Goal: Task Accomplishment & Management: Use online tool/utility

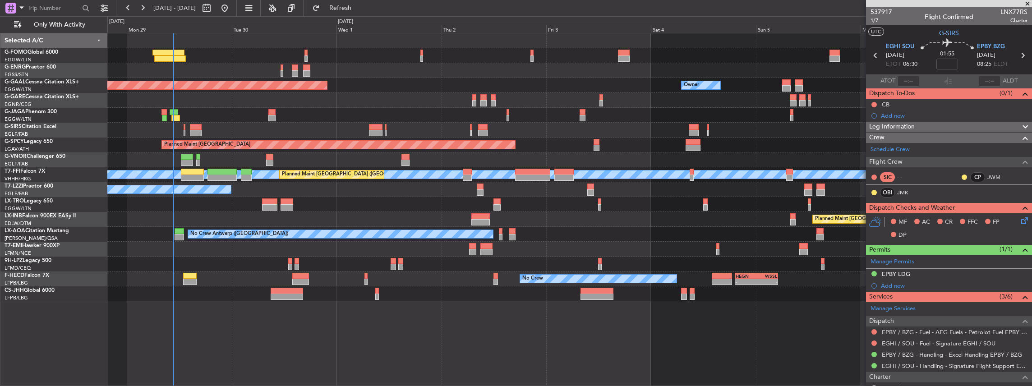
click at [819, 294] on div "Unplanned Maint [GEOGRAPHIC_DATA] ([GEOGRAPHIC_DATA]) Owner Planned [GEOGRAPHIC…" at bounding box center [569, 167] width 925 height 268
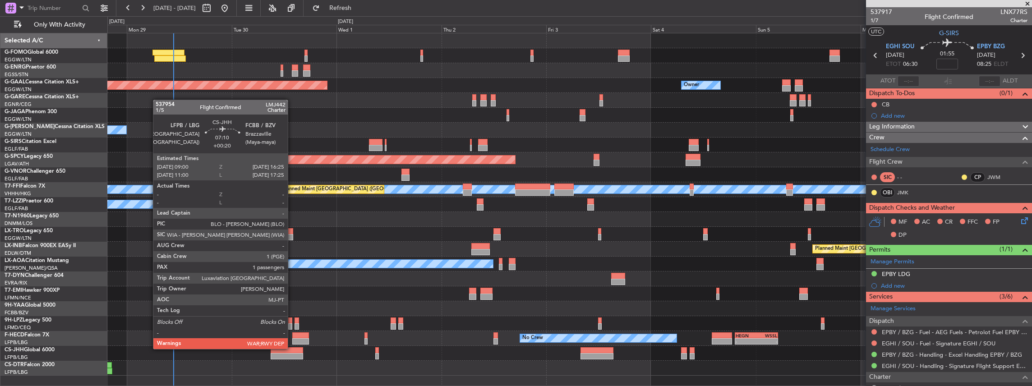
click at [292, 350] on div at bounding box center [287, 350] width 32 height 6
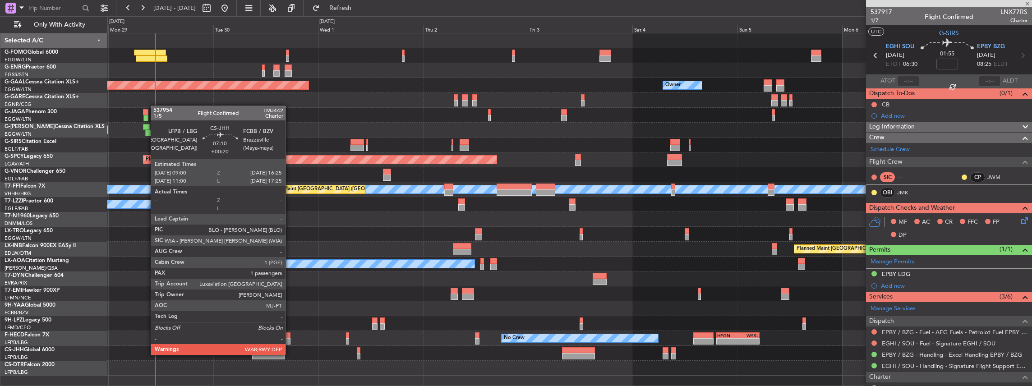
click at [272, 356] on div at bounding box center [268, 356] width 32 height 6
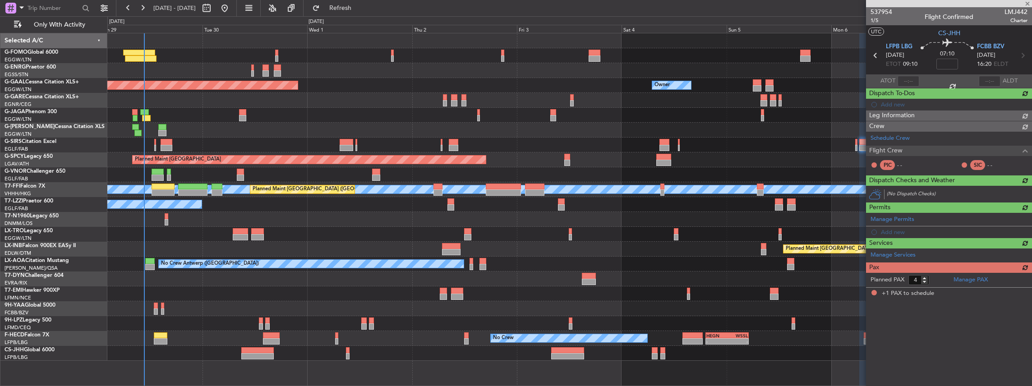
click at [354, 338] on div "- - HEGN 19:15 Z WSSL 05:10 Z No Crew - - ZBAA 14:00 Z UGTB 22:30 Z No Crew" at bounding box center [569, 338] width 925 height 15
type input "+00:20"
type input "1"
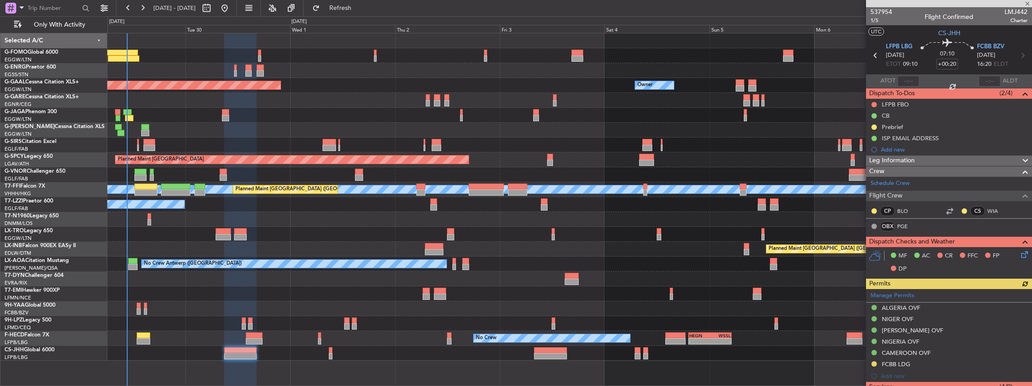
click at [296, 358] on div at bounding box center [569, 353] width 925 height 15
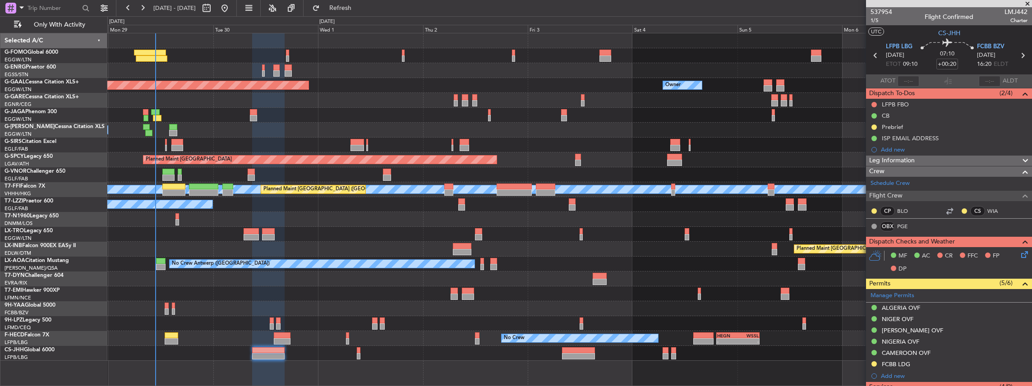
click at [258, 297] on div "Planned Maint Dusseldorf Owner Owner A/C Unavailable Planned Maint [GEOGRAPHIC_…" at bounding box center [569, 197] width 925 height 328
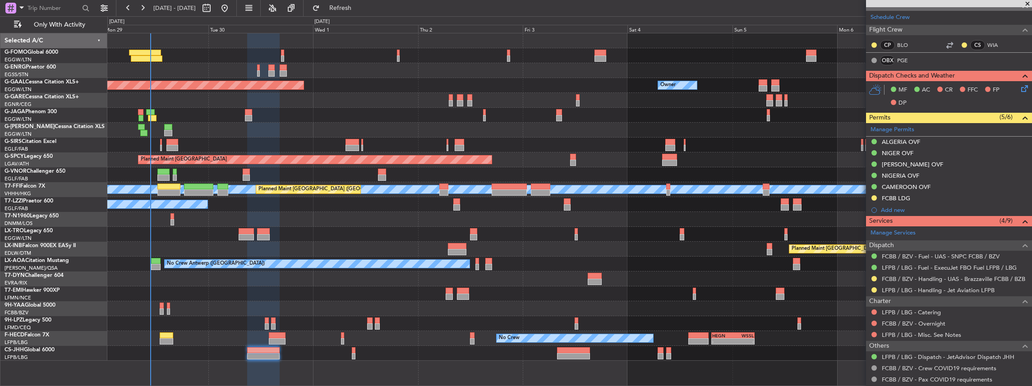
scroll to position [180, 0]
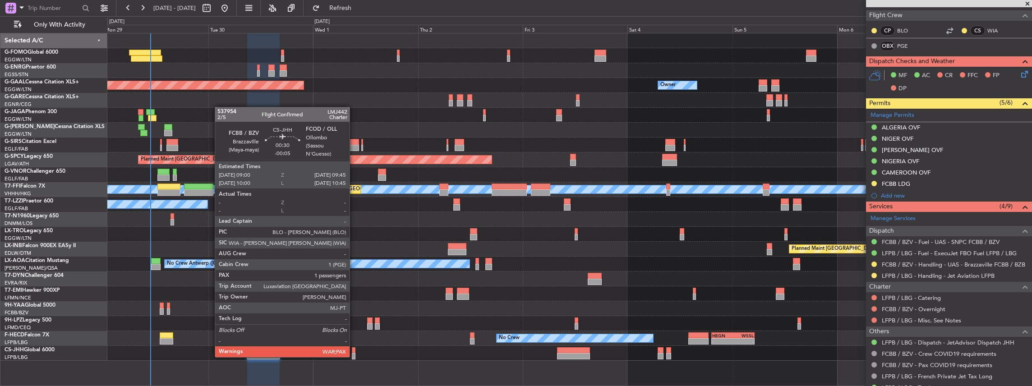
click at [354, 356] on div at bounding box center [354, 356] width 4 height 6
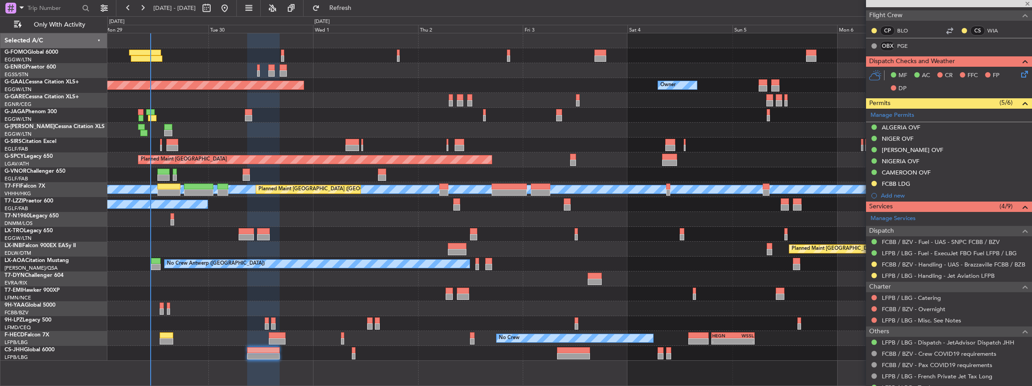
type input "-00:05"
type input "5"
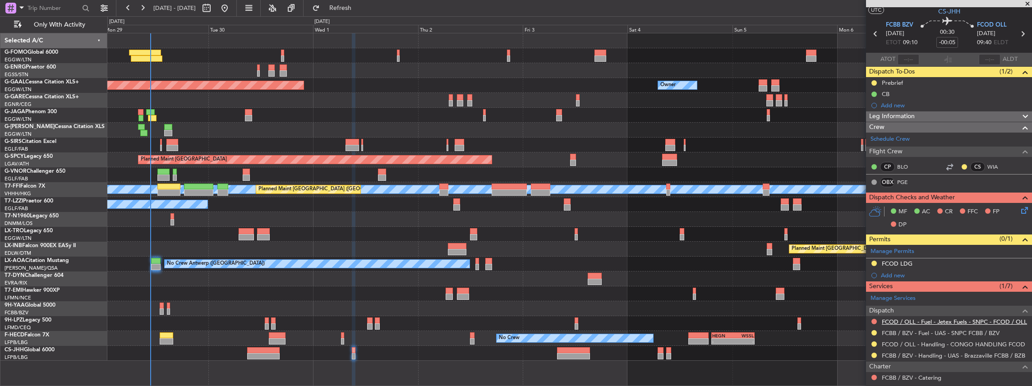
scroll to position [30, 0]
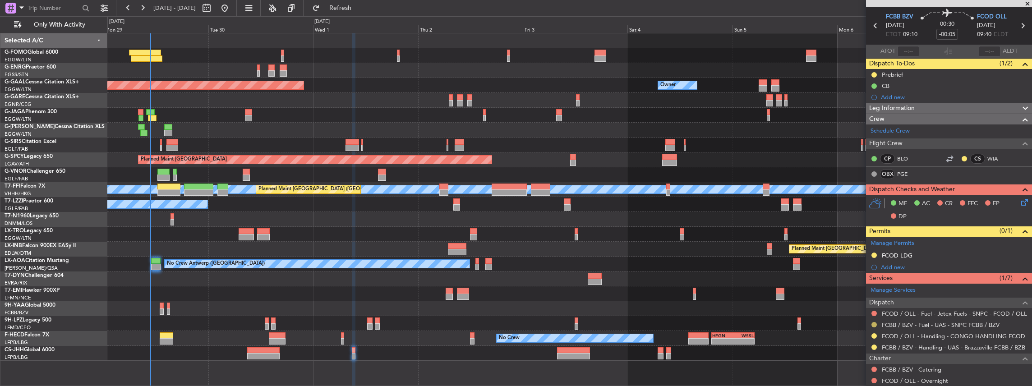
click at [873, 322] on button at bounding box center [874, 324] width 5 height 5
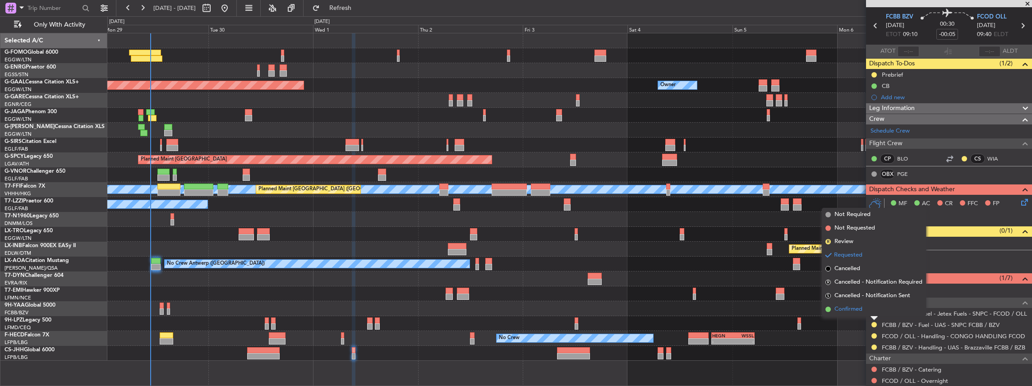
click at [851, 308] on span "Confirmed" at bounding box center [849, 309] width 28 height 9
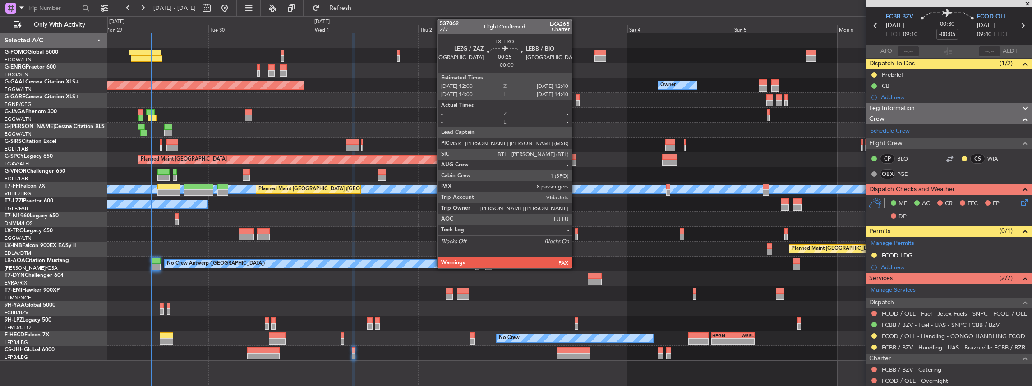
click at [577, 235] on div at bounding box center [576, 237] width 3 height 6
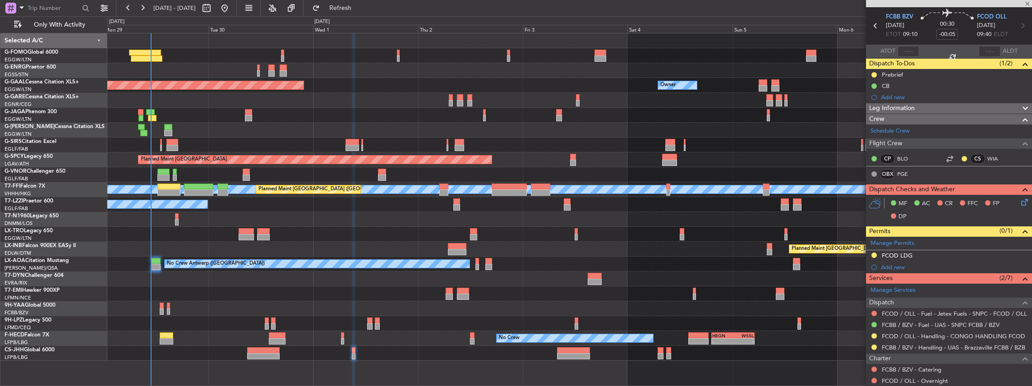
type input "8"
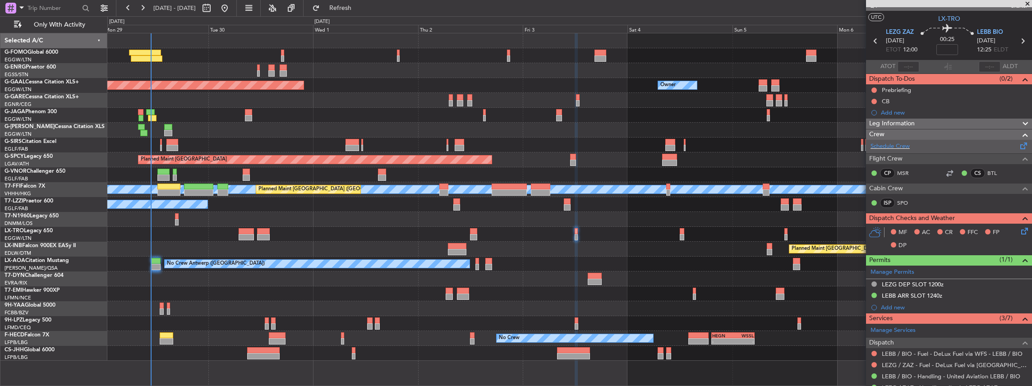
scroll to position [0, 0]
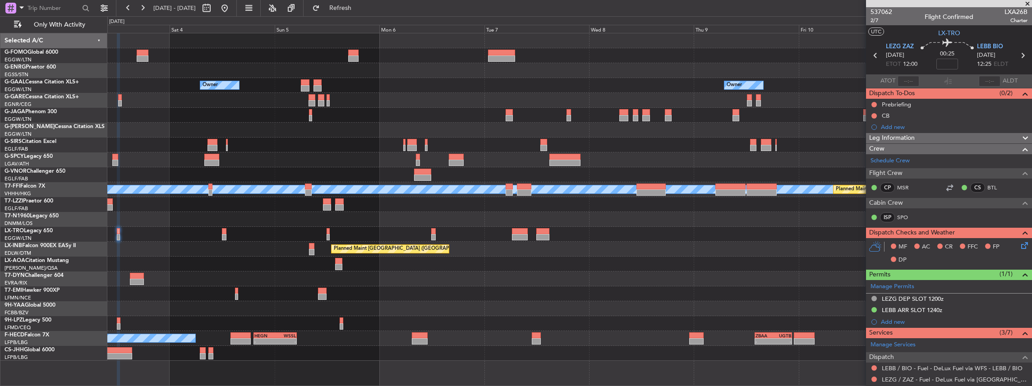
click at [279, 245] on div "Owner Owner Owner Planned Maint [GEOGRAPHIC_DATA] [PERSON_NAME] [PERSON_NAME] P…" at bounding box center [569, 197] width 925 height 328
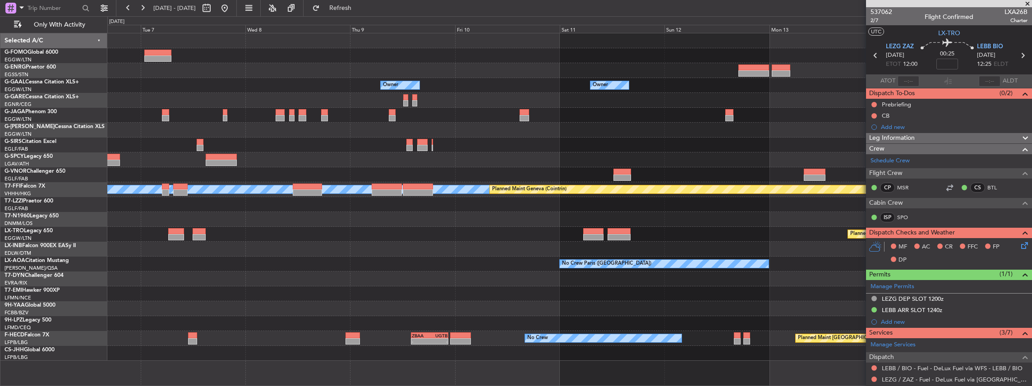
click at [436, 209] on div "Owner Owner Owner Owner No Crew Owner [PERSON_NAME] [PERSON_NAME] Planned Maint…" at bounding box center [569, 197] width 925 height 328
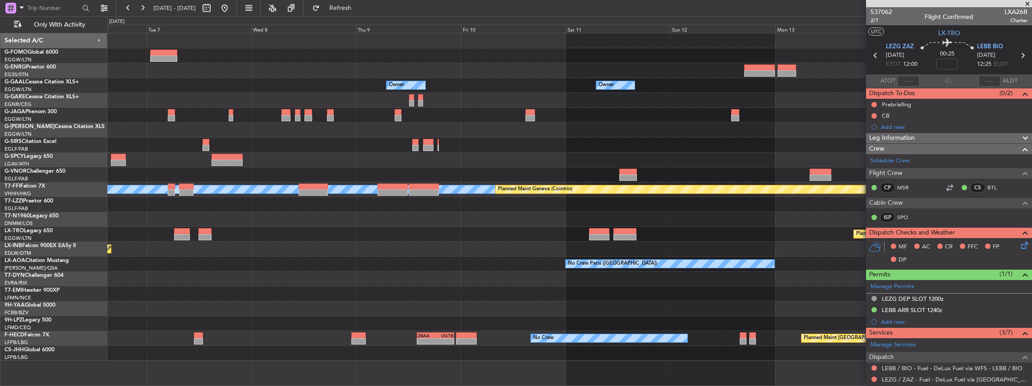
click at [459, 192] on div "Owner Owner Owner Owner No Crew Owner [PERSON_NAME] [PERSON_NAME] Planned Maint…" at bounding box center [569, 197] width 925 height 328
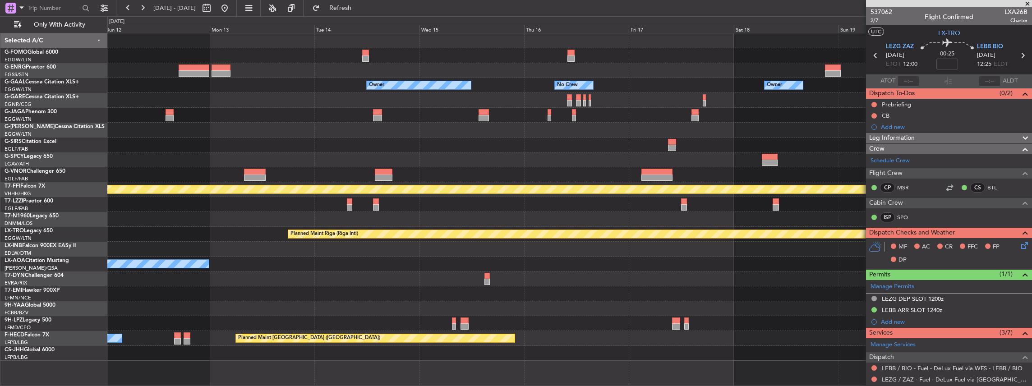
click at [438, 190] on div "Owner Owner No Crew Owner Owner Planned Maint [GEOGRAPHIC_DATA] ([GEOGRAPHIC_DA…" at bounding box center [569, 197] width 925 height 328
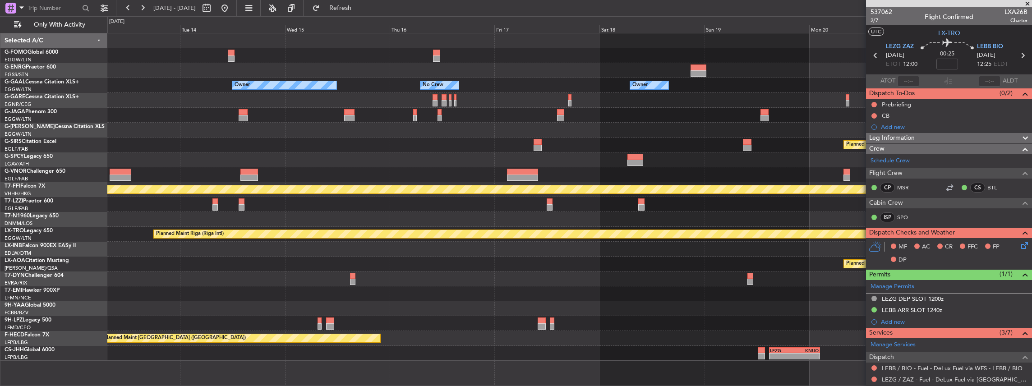
click at [412, 176] on div "Owner Owner No Crew Owner Owner Planned Maint [GEOGRAPHIC_DATA] ([GEOGRAPHIC_DA…" at bounding box center [569, 197] width 925 height 328
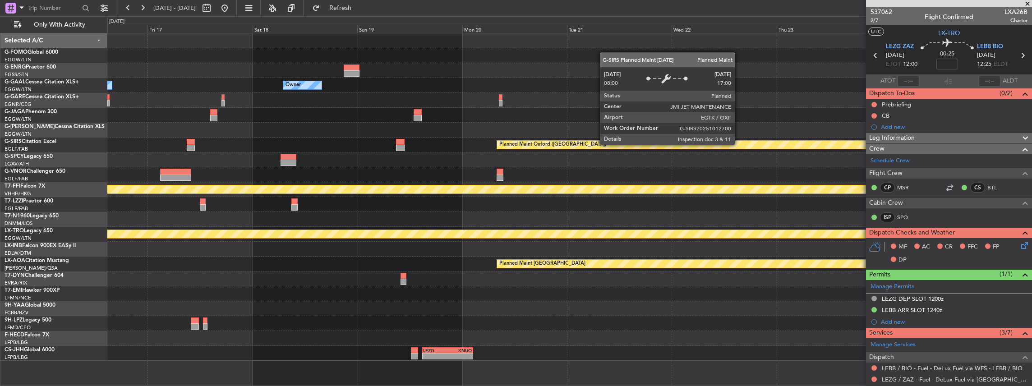
click at [427, 161] on div "Owner No Crew Owner Owner Planned Maint [GEOGRAPHIC_DATA] ([GEOGRAPHIC_DATA]) […" at bounding box center [569, 197] width 925 height 328
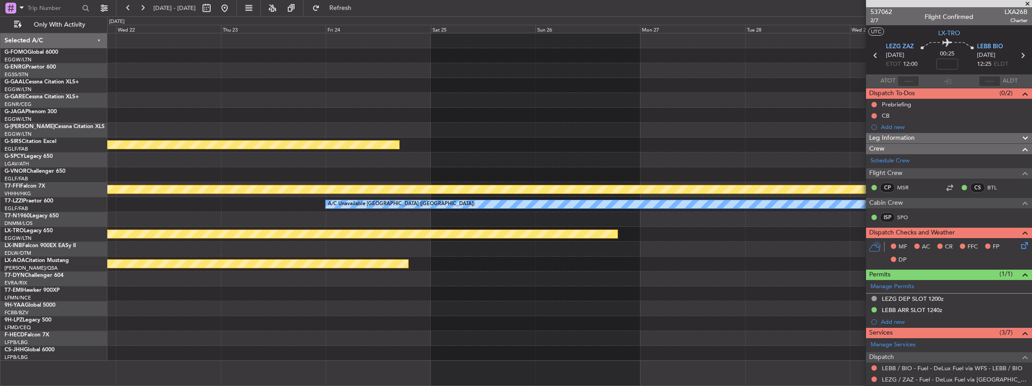
click at [337, 171] on div "Planned Maint Oxford ([GEOGRAPHIC_DATA]) [PERSON_NAME] [PERSON_NAME] Planned Ma…" at bounding box center [569, 197] width 925 height 328
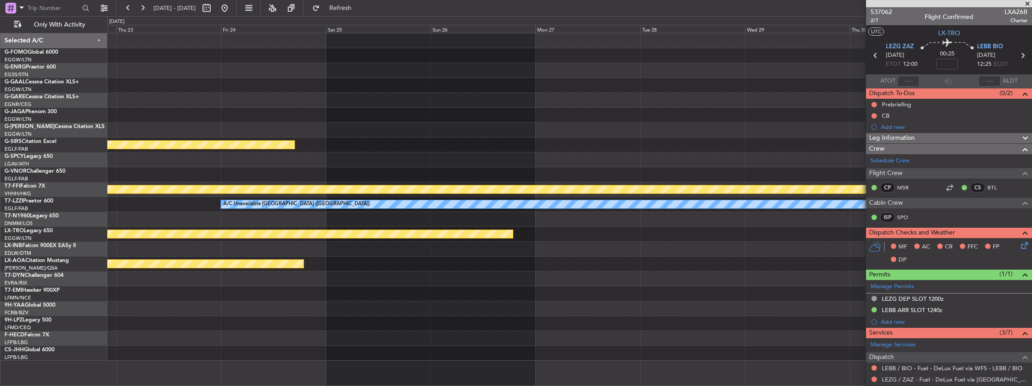
click at [407, 153] on div "Planned Maint Oxford ([GEOGRAPHIC_DATA]) [PERSON_NAME] [PERSON_NAME] Planned Ma…" at bounding box center [569, 197] width 925 height 328
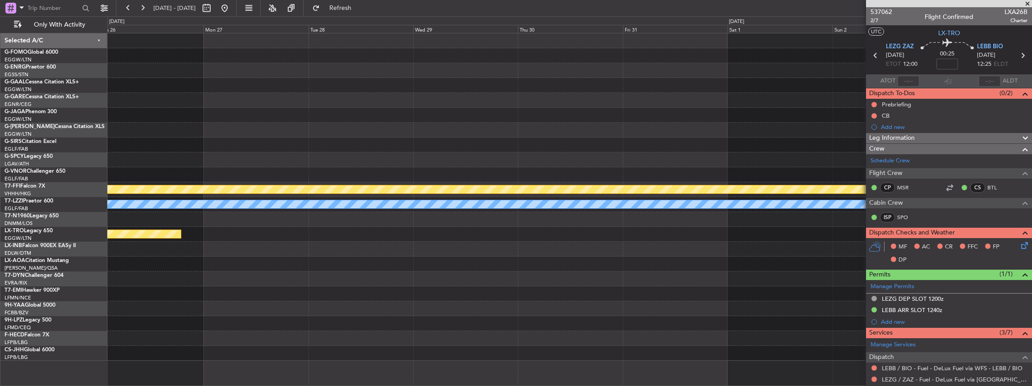
click at [397, 144] on div "Planned Maint Bournemouth Planned Maint [GEOGRAPHIC_DATA] Planned Maint [GEOGRA…" at bounding box center [569, 197] width 925 height 328
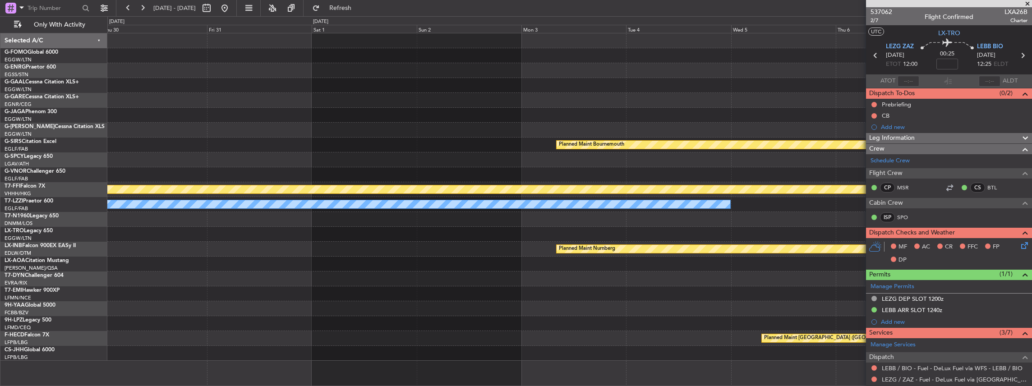
click at [464, 129] on div "Planned Maint Bournemouth Planned Maint [GEOGRAPHIC_DATA] [PERSON_NAME] [PERSON…" at bounding box center [569, 197] width 925 height 328
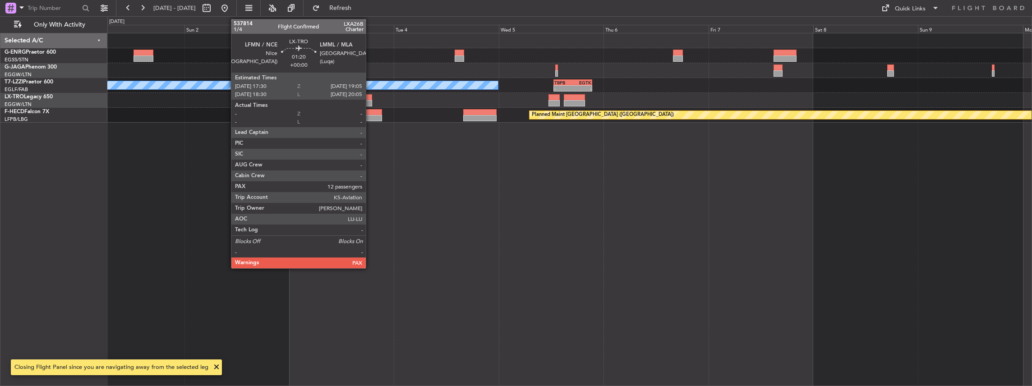
click at [370, 96] on div at bounding box center [368, 97] width 7 height 6
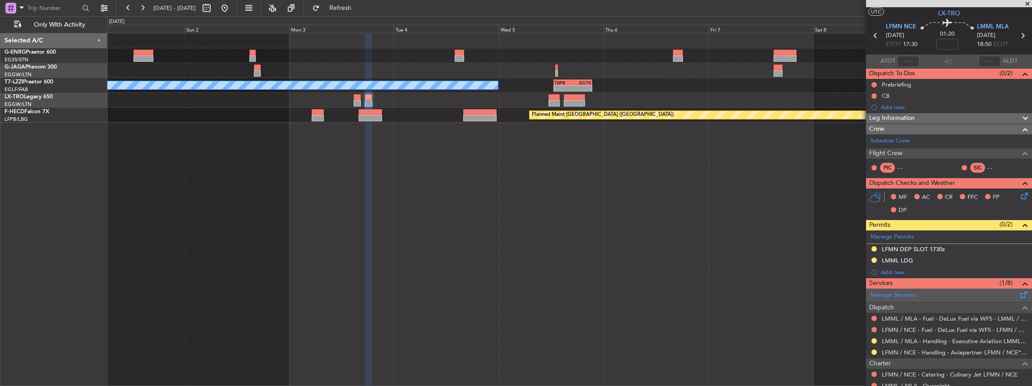
scroll to position [30, 0]
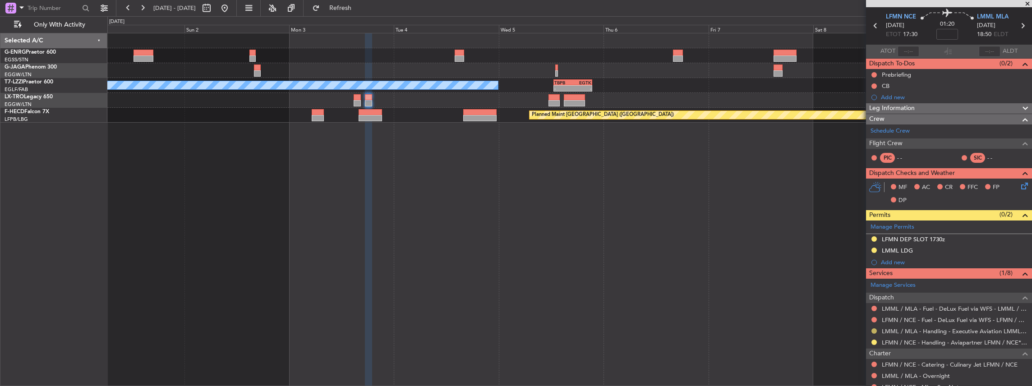
click at [874, 330] on button at bounding box center [874, 330] width 5 height 5
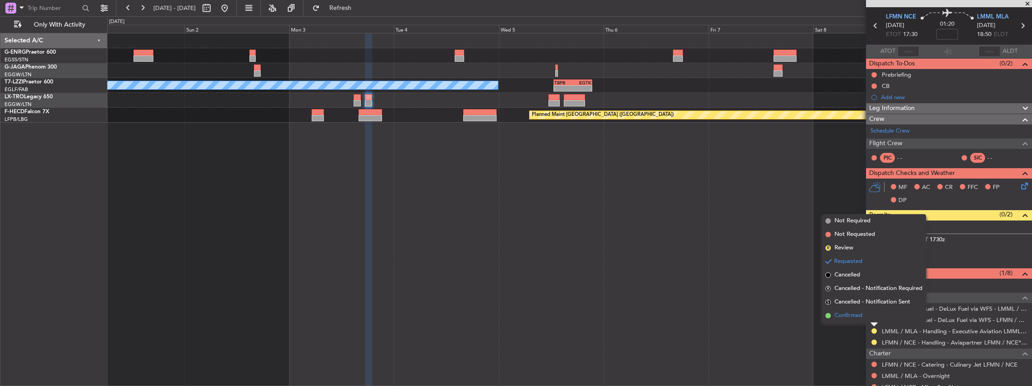
click at [865, 320] on li "Confirmed" at bounding box center [874, 316] width 104 height 14
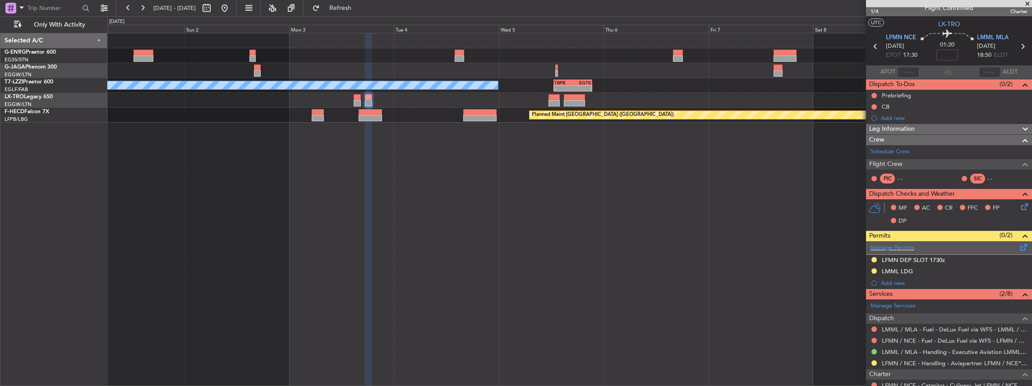
scroll to position [0, 0]
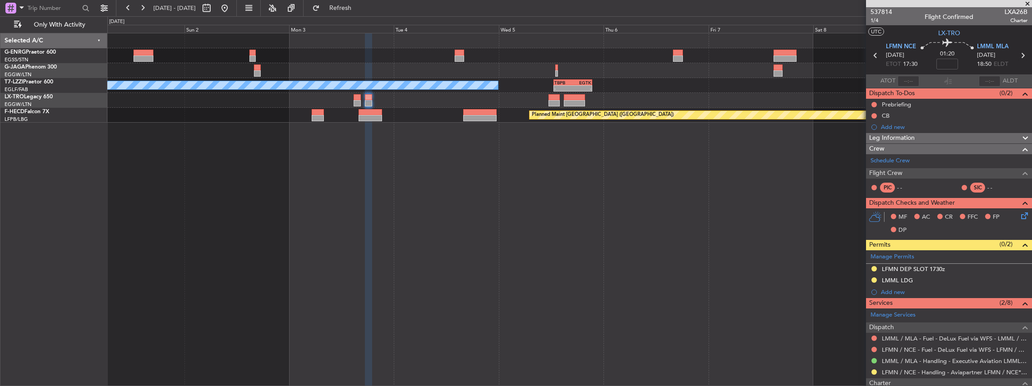
click at [1020, 55] on icon at bounding box center [1023, 56] width 12 height 12
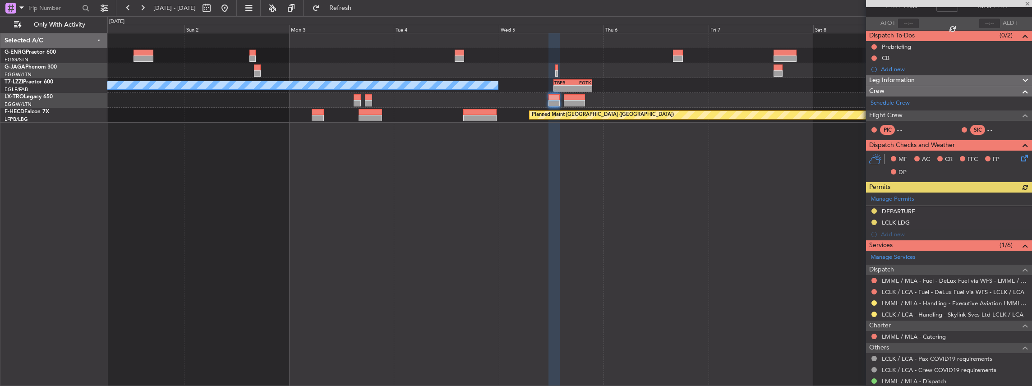
scroll to position [60, 0]
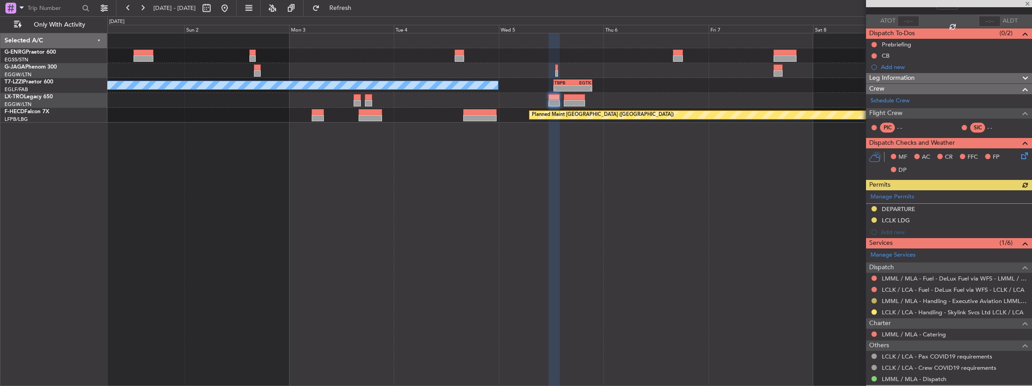
click at [874, 298] on button at bounding box center [874, 300] width 5 height 5
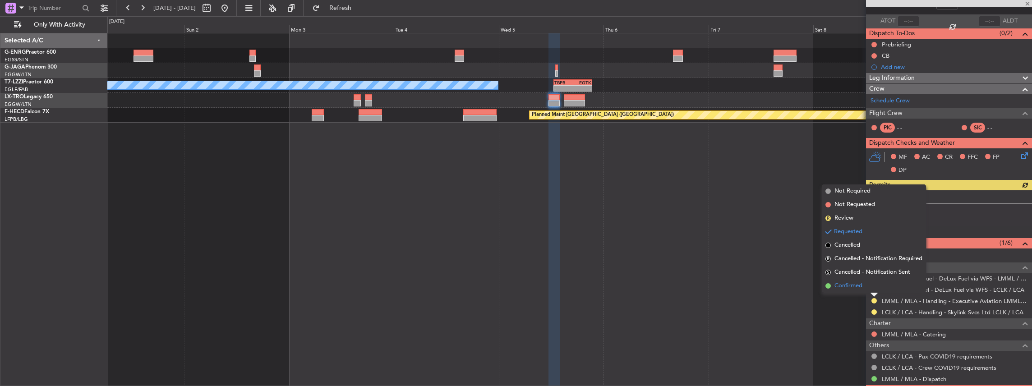
click at [865, 285] on li "Confirmed" at bounding box center [874, 286] width 104 height 14
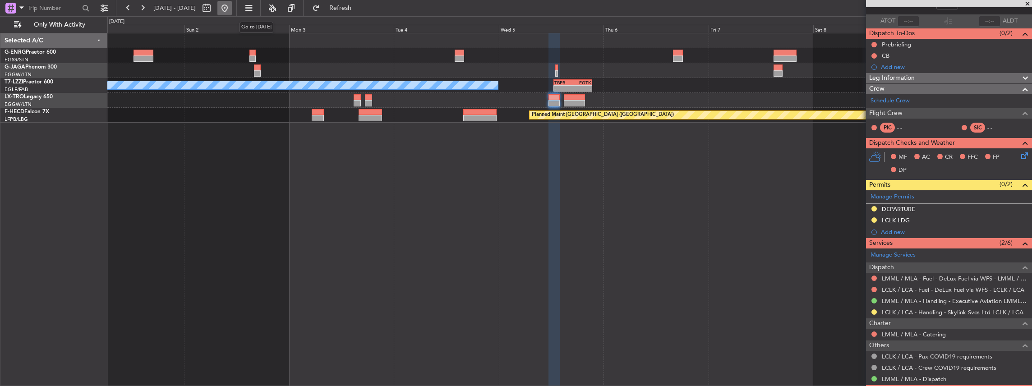
click at [232, 9] on button at bounding box center [224, 8] width 14 height 14
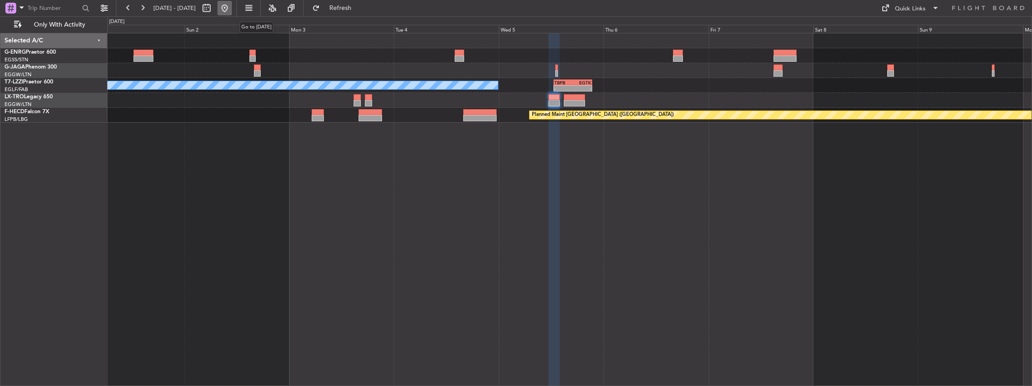
scroll to position [0, 0]
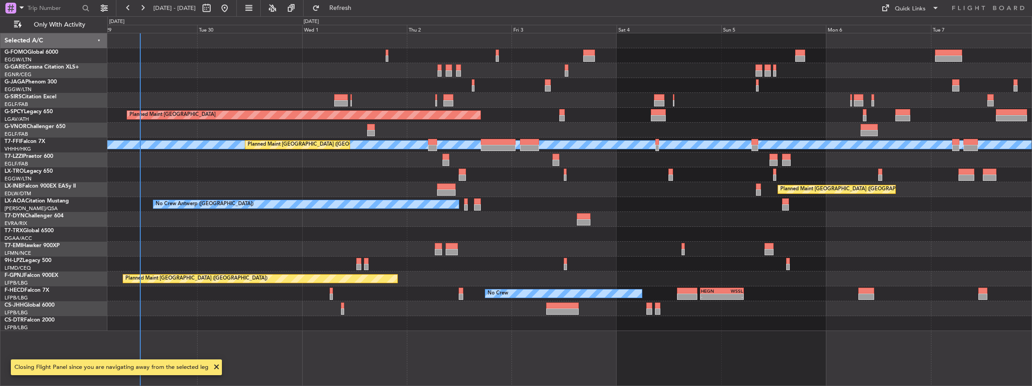
click at [387, 175] on div "Planned Maint [GEOGRAPHIC_DATA] [PERSON_NAME] [PERSON_NAME] Planned Maint [GEOG…" at bounding box center [569, 210] width 925 height 354
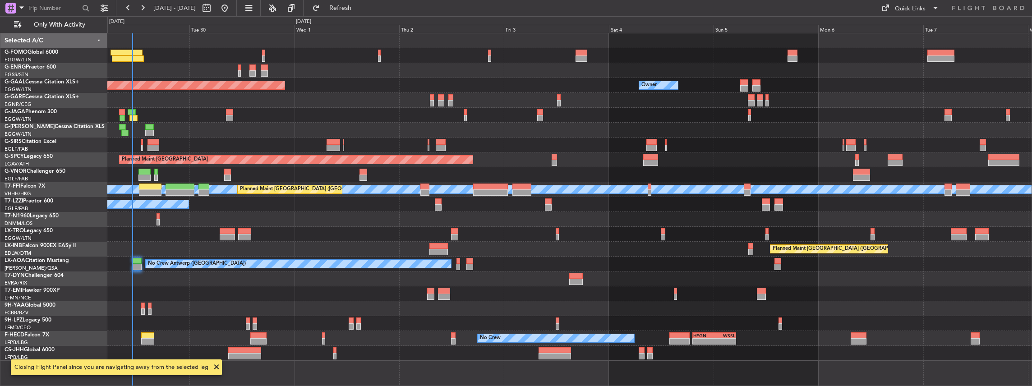
click at [512, 305] on div at bounding box center [569, 308] width 925 height 15
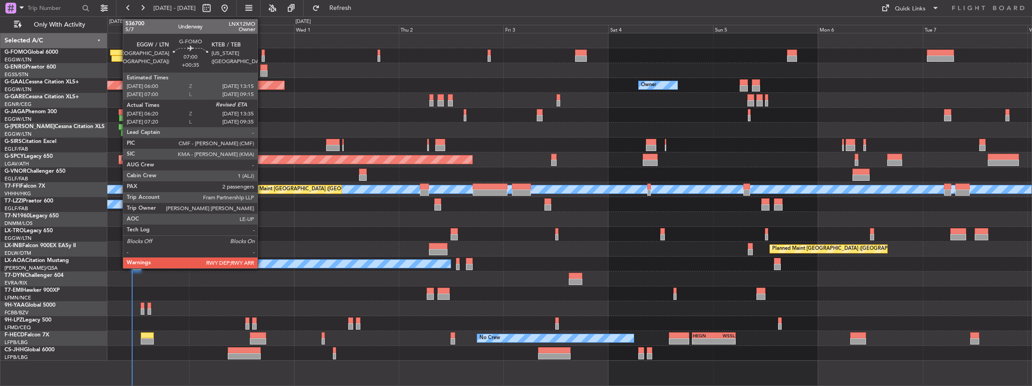
click at [118, 56] on div at bounding box center [127, 59] width 32 height 6
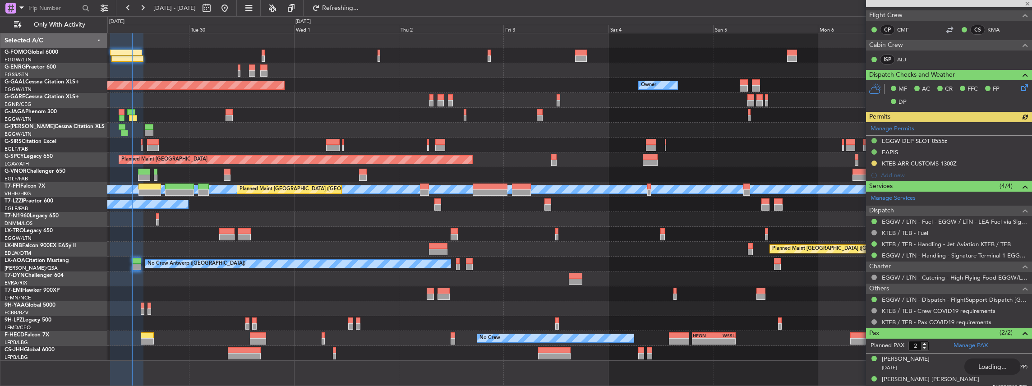
scroll to position [186, 0]
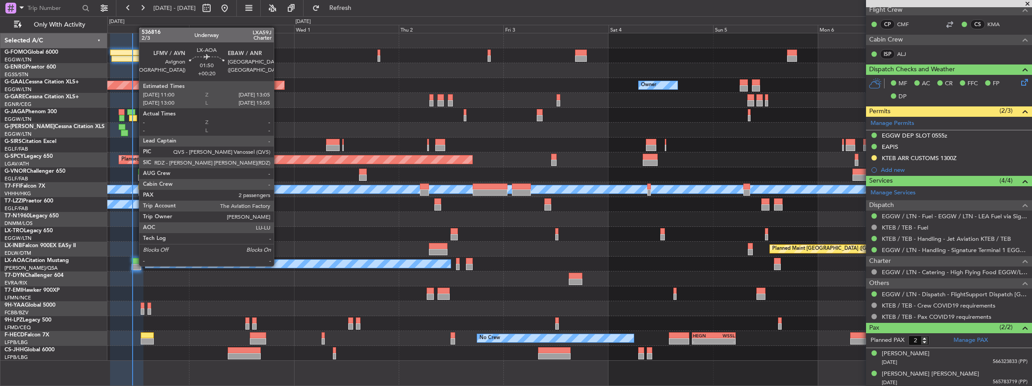
click at [134, 265] on div at bounding box center [136, 267] width 9 height 6
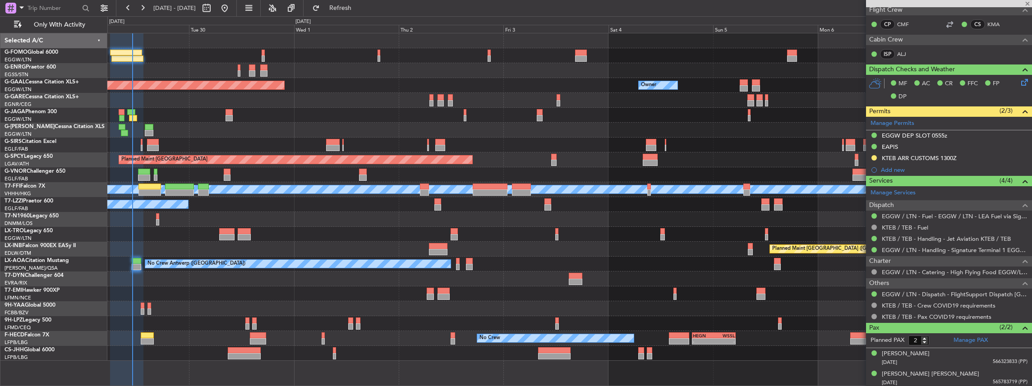
type input "+00:20"
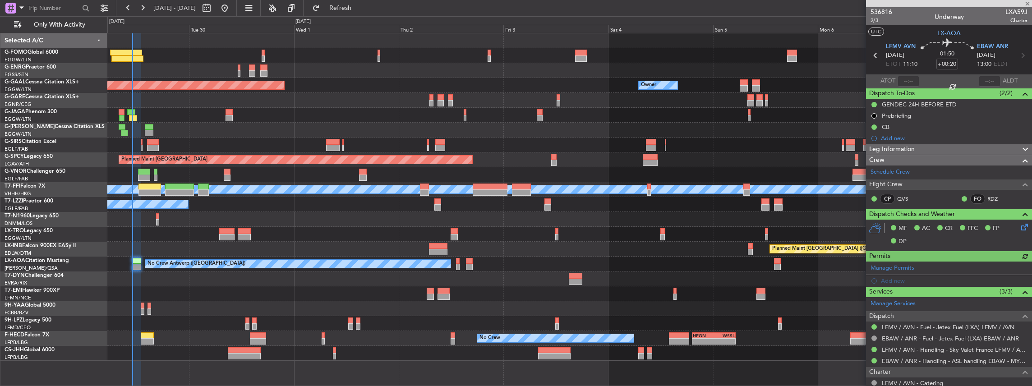
click at [1013, 12] on span "LXA59J" at bounding box center [1017, 11] width 22 height 9
copy span "LXA59J"
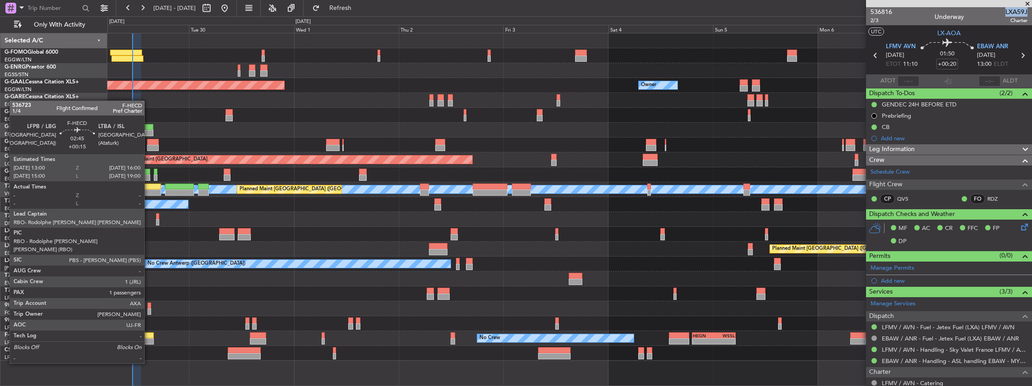
click at [149, 338] on div at bounding box center [148, 341] width 14 height 6
type input "+00:15"
type input "1"
